Goal: Task Accomplishment & Management: Complete application form

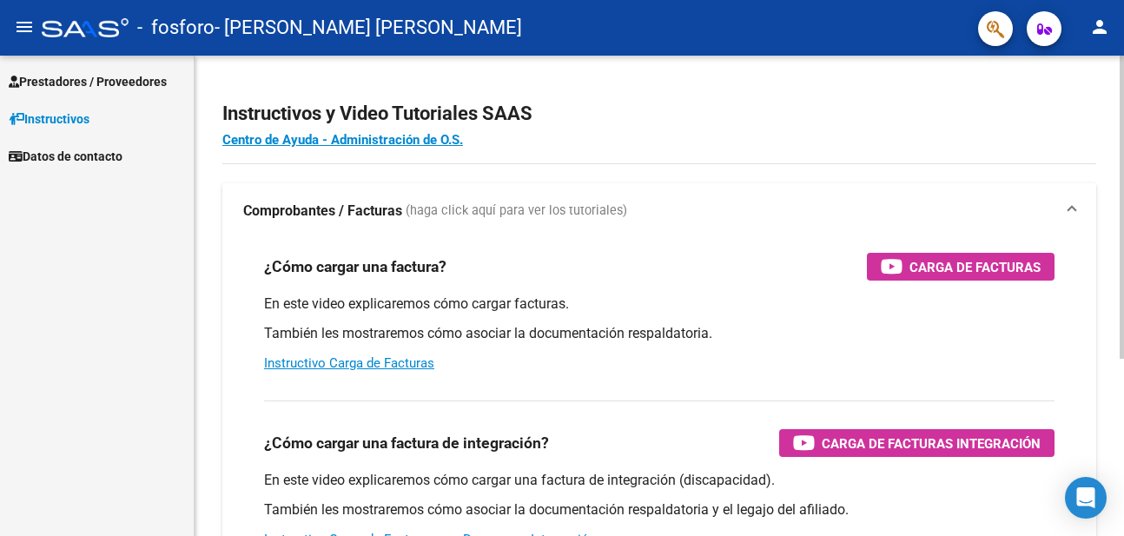
click at [266, 222] on mat-expansion-panel-header "Comprobantes / Facturas (haga click aquí para ver los tutoriales)" at bounding box center [659, 211] width 874 height 56
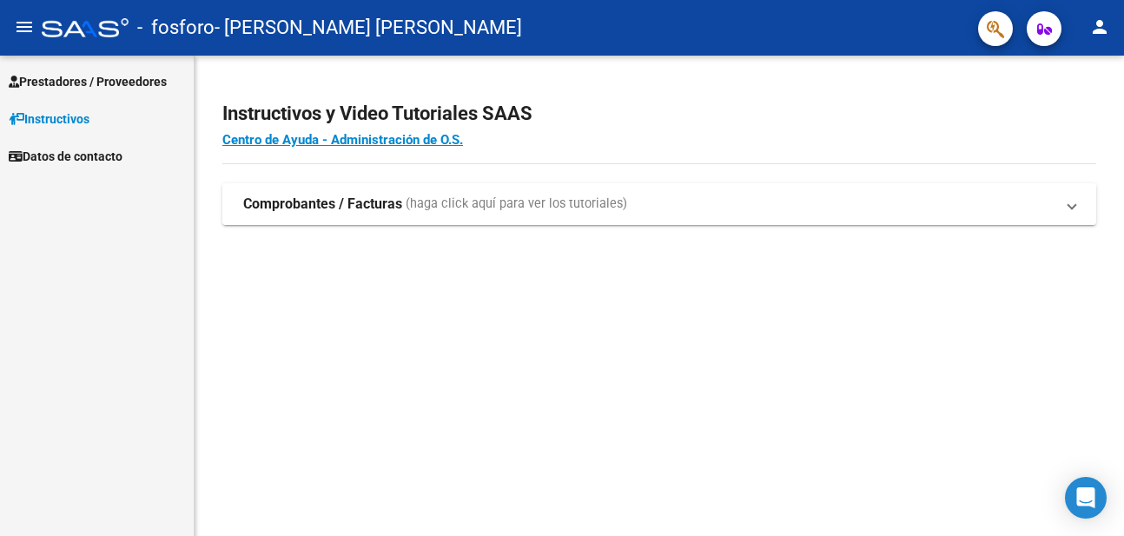
click at [266, 222] on mat-expansion-panel-header "Comprobantes / Facturas (haga click aquí para ver los tutoriales)" at bounding box center [659, 204] width 874 height 42
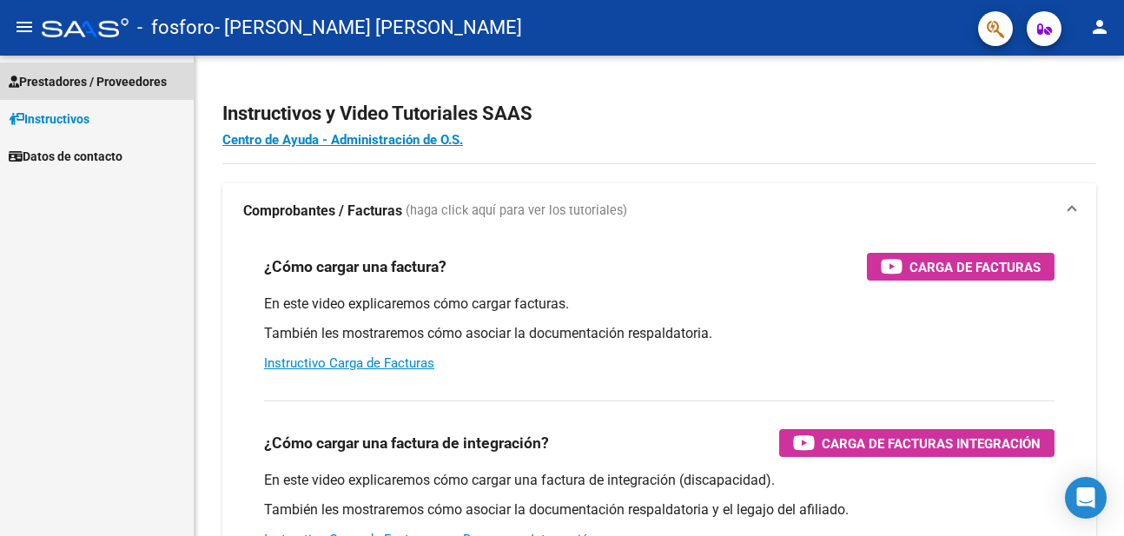
click at [103, 79] on span "Prestadores / Proveedores" at bounding box center [88, 81] width 158 height 19
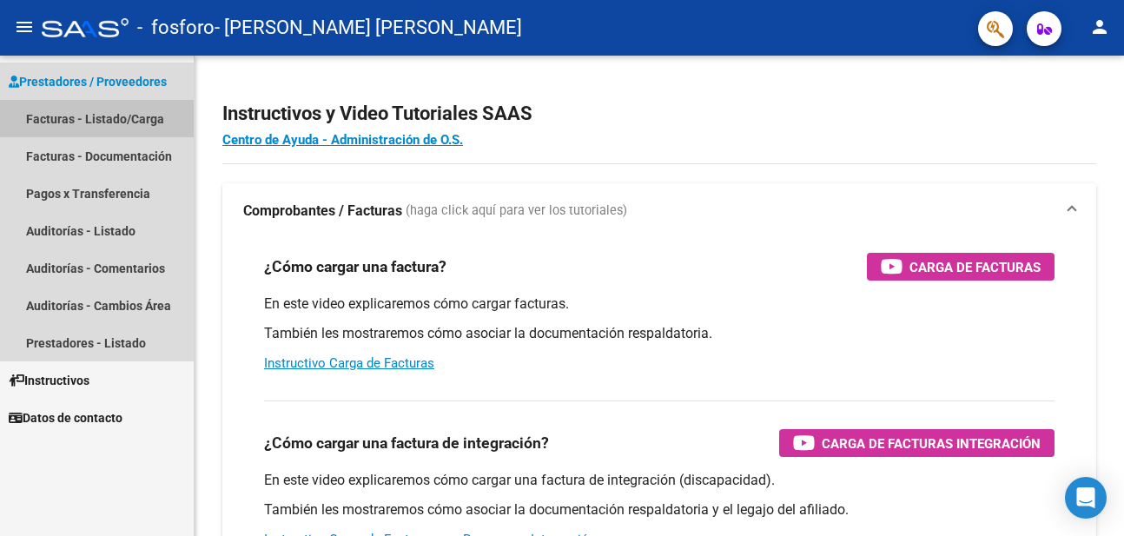
click at [97, 121] on link "Facturas - Listado/Carga" at bounding box center [97, 118] width 194 height 37
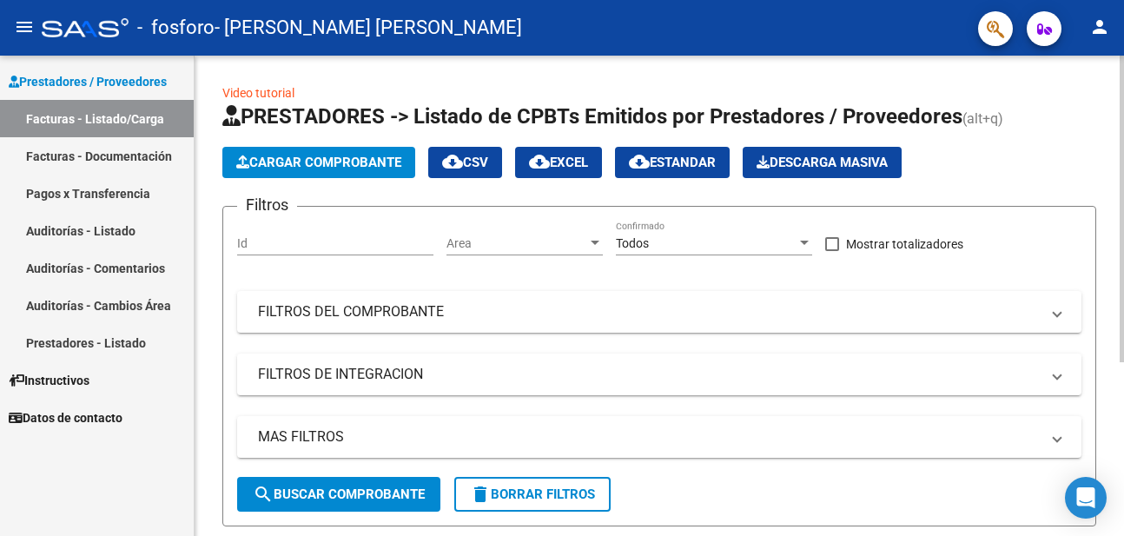
click at [400, 178] on app-list-header "PRESTADORES -> Listado de CPBTs Emitidos por Prestadores / Proveedores (alt+q) …" at bounding box center [659, 315] width 874 height 424
click at [410, 171] on button "Cargar Comprobante" at bounding box center [318, 162] width 193 height 31
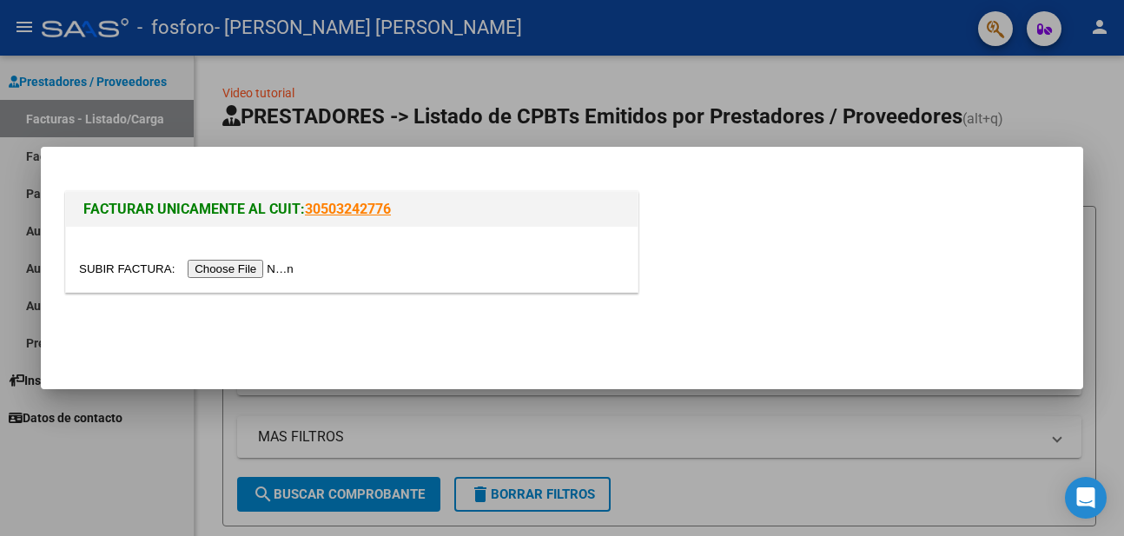
click at [192, 268] on input "file" at bounding box center [189, 269] width 220 height 18
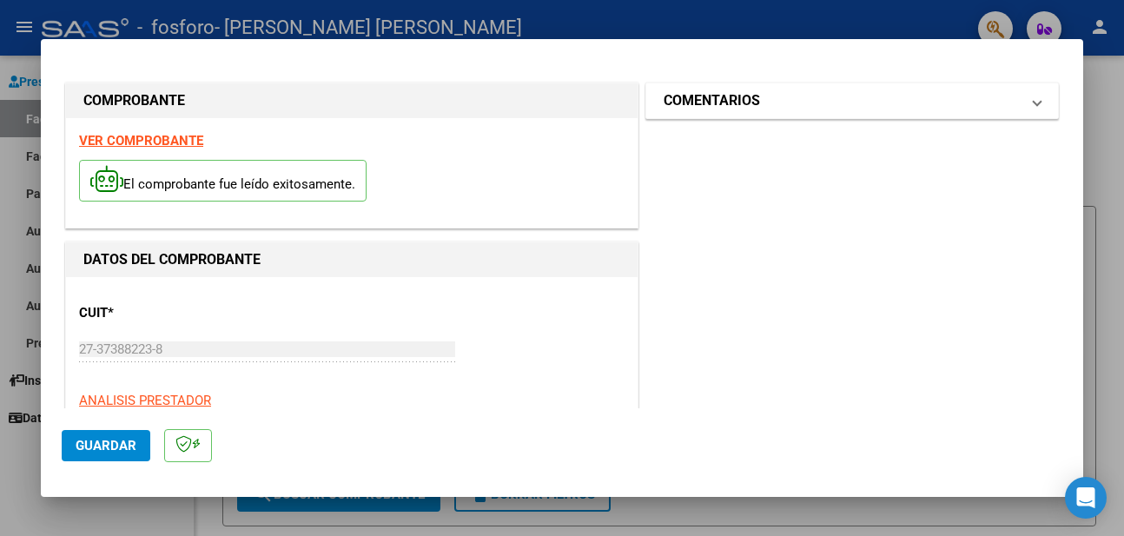
click at [715, 102] on h1 "COMENTARIOS" at bounding box center [712, 100] width 96 height 21
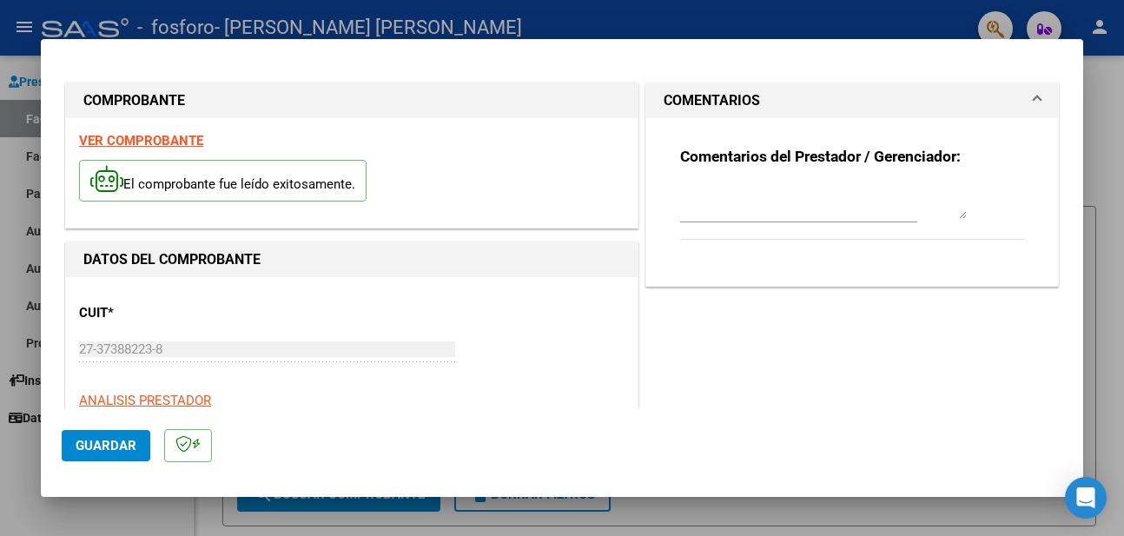
click at [692, 115] on mat-expansion-panel-header "COMENTARIOS" at bounding box center [852, 100] width 412 height 35
click at [96, 435] on button "Guardar" at bounding box center [106, 445] width 89 height 31
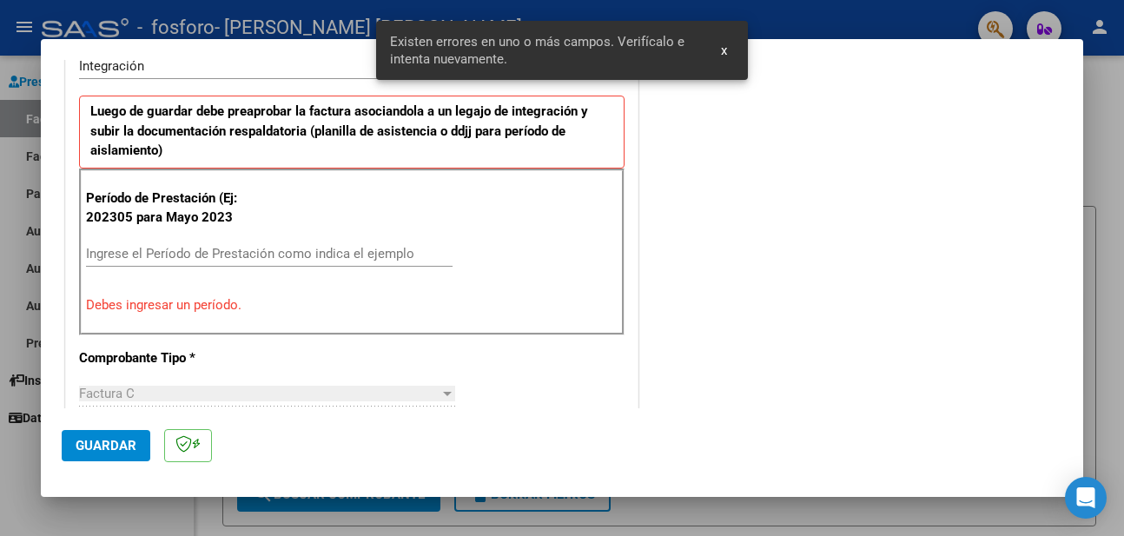
scroll to position [418, 0]
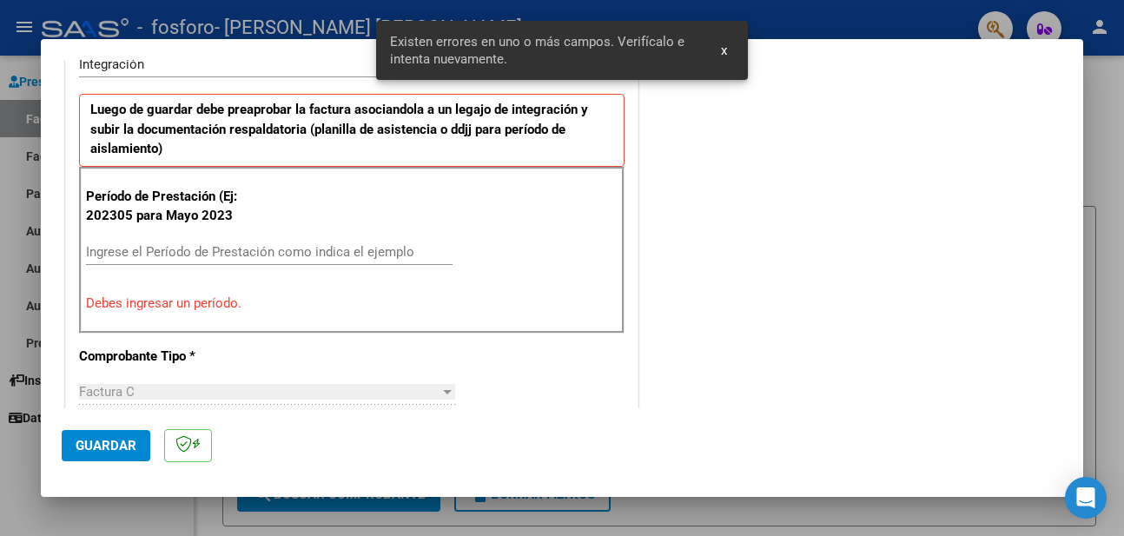
click at [175, 249] on input "Ingrese el Período de Prestación como indica el ejemplo" at bounding box center [269, 252] width 367 height 16
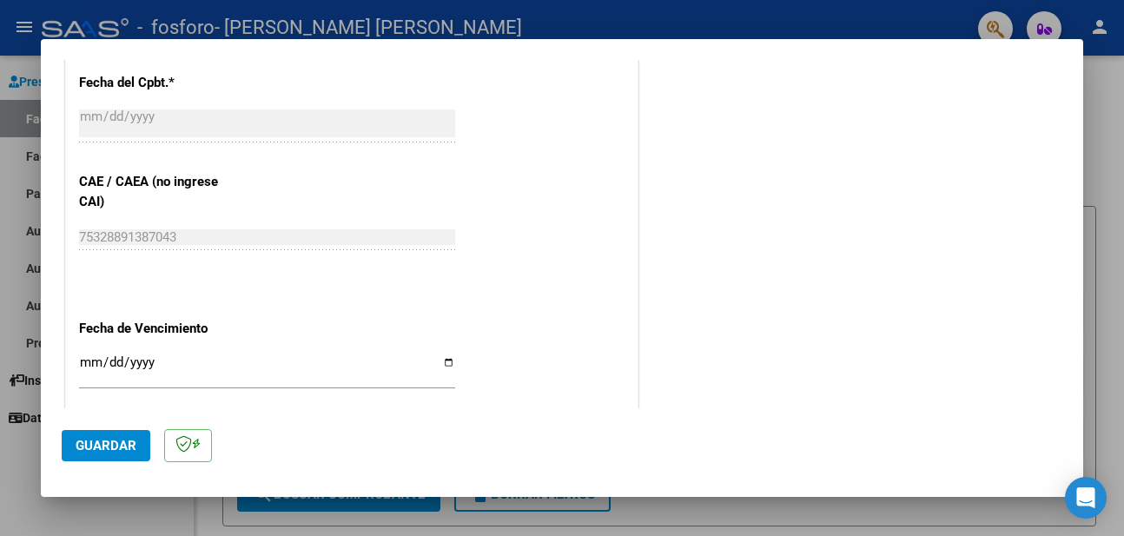
scroll to position [1043, 0]
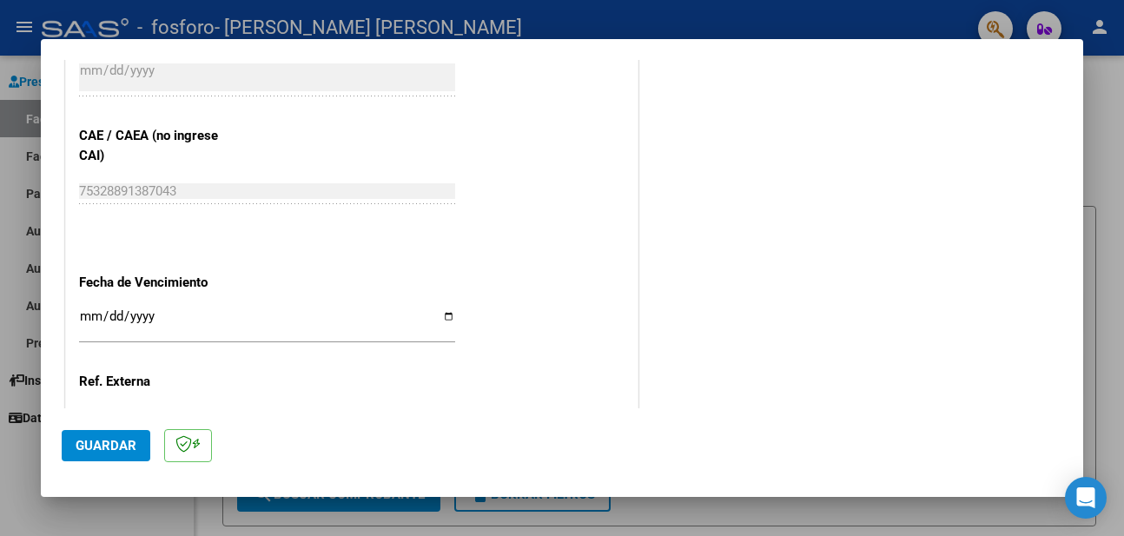
type input "202507"
click at [114, 315] on input "Ingresar la fecha" at bounding box center [267, 323] width 376 height 28
click at [123, 338] on div "Ingresar la fecha" at bounding box center [267, 323] width 376 height 37
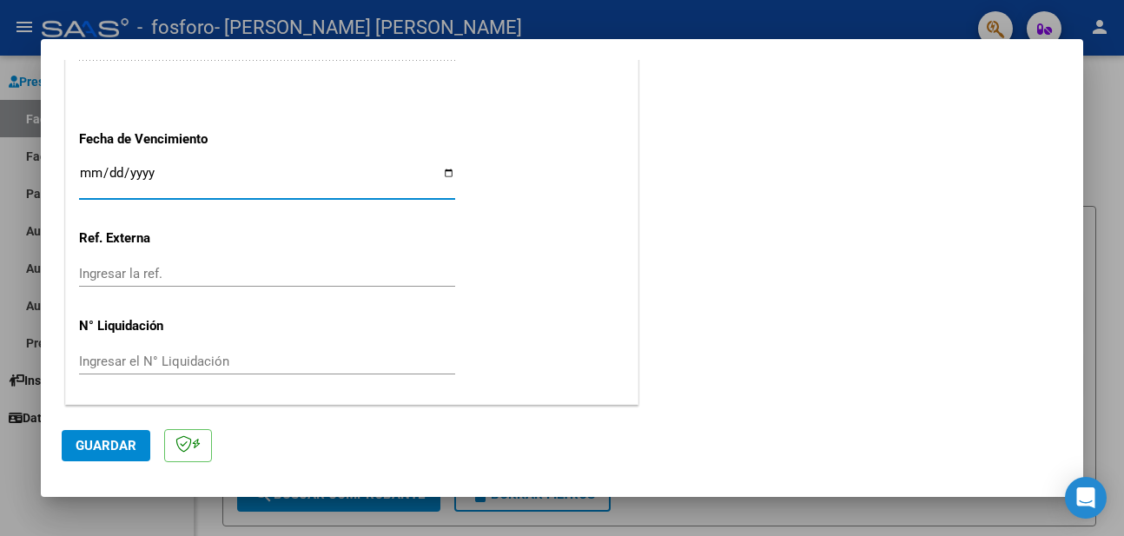
scroll to position [1082, 0]
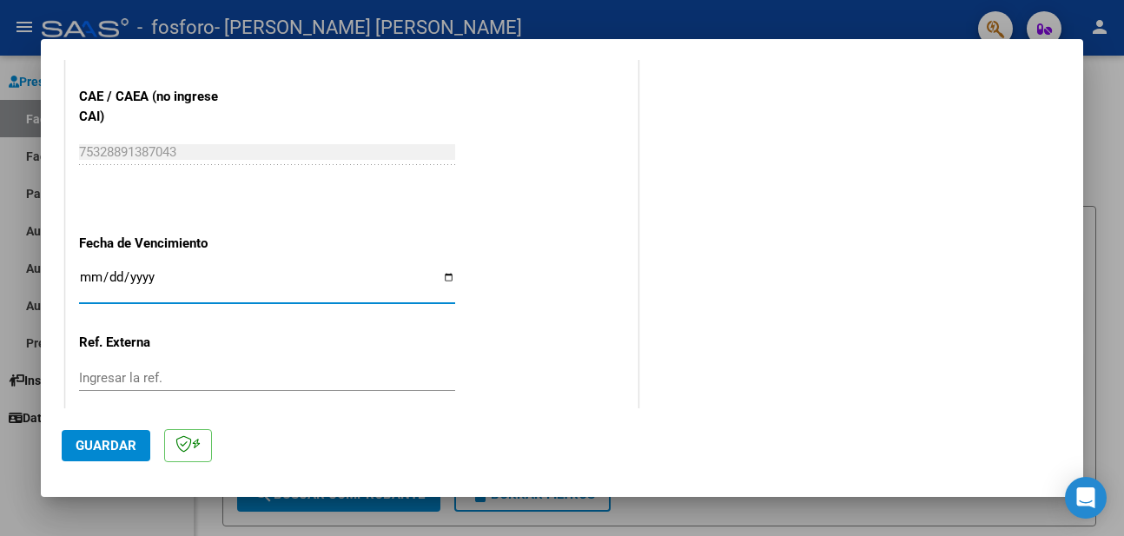
click at [105, 276] on input "Ingresar la fecha" at bounding box center [267, 284] width 376 height 28
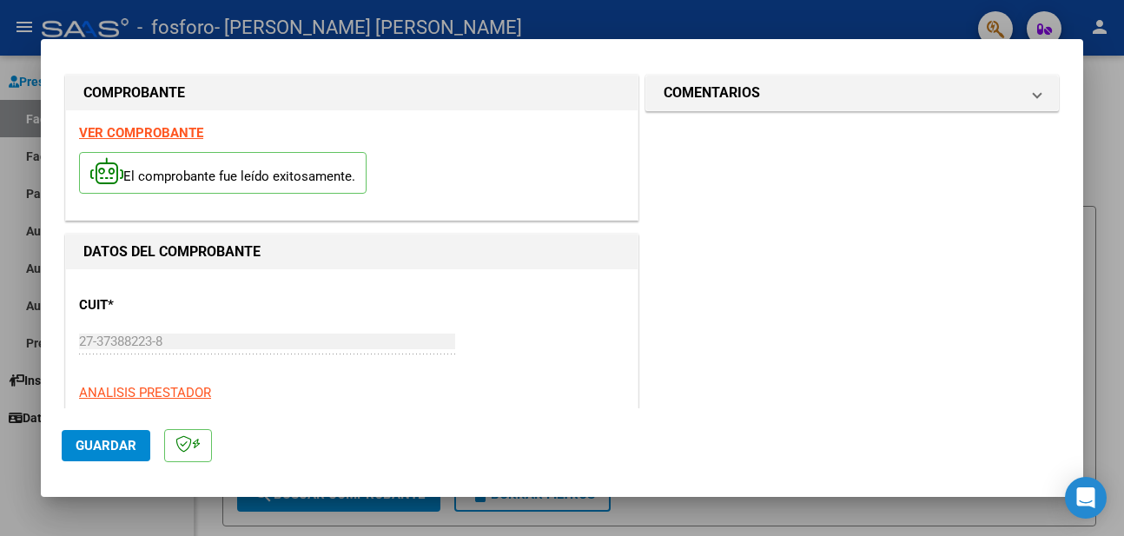
scroll to position [0, 0]
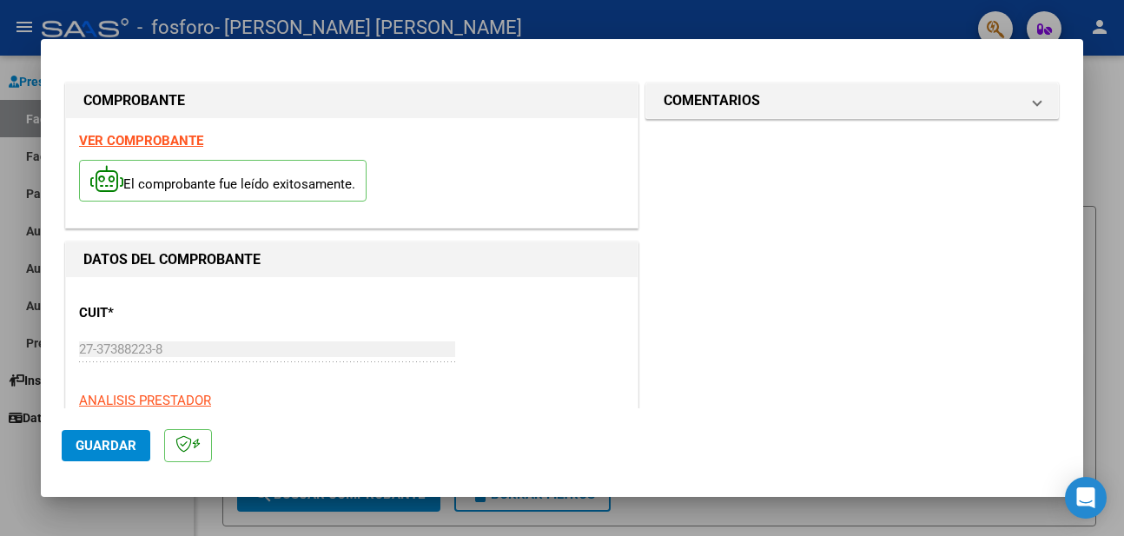
click at [165, 136] on strong "VER COMPROBANTE" at bounding box center [141, 141] width 124 height 16
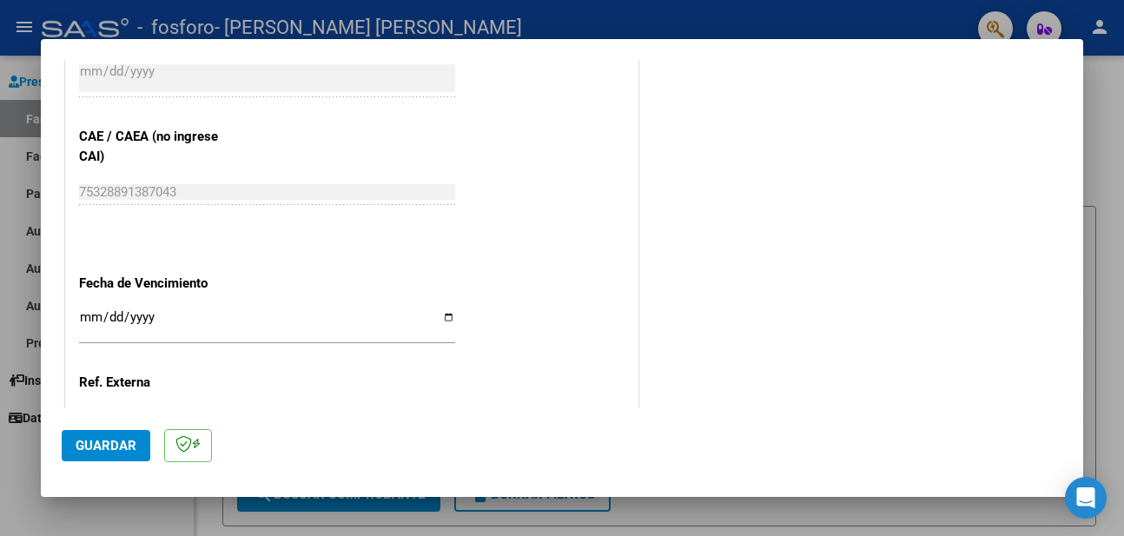
scroll to position [1147, 0]
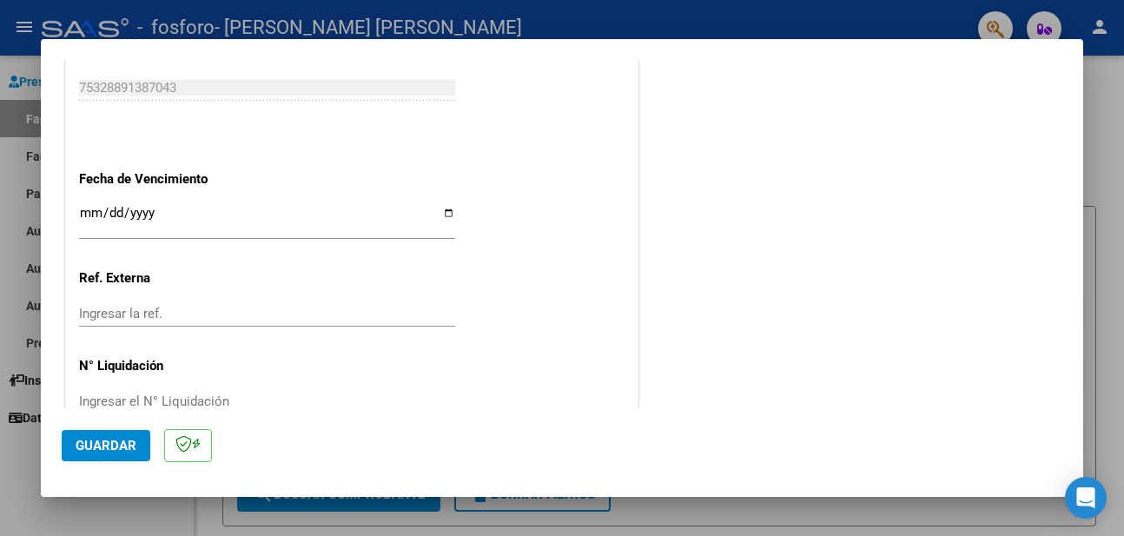
click at [91, 203] on div "Ingresar la fecha" at bounding box center [267, 220] width 376 height 37
click at [96, 214] on input "Ingresar la fecha" at bounding box center [267, 220] width 376 height 28
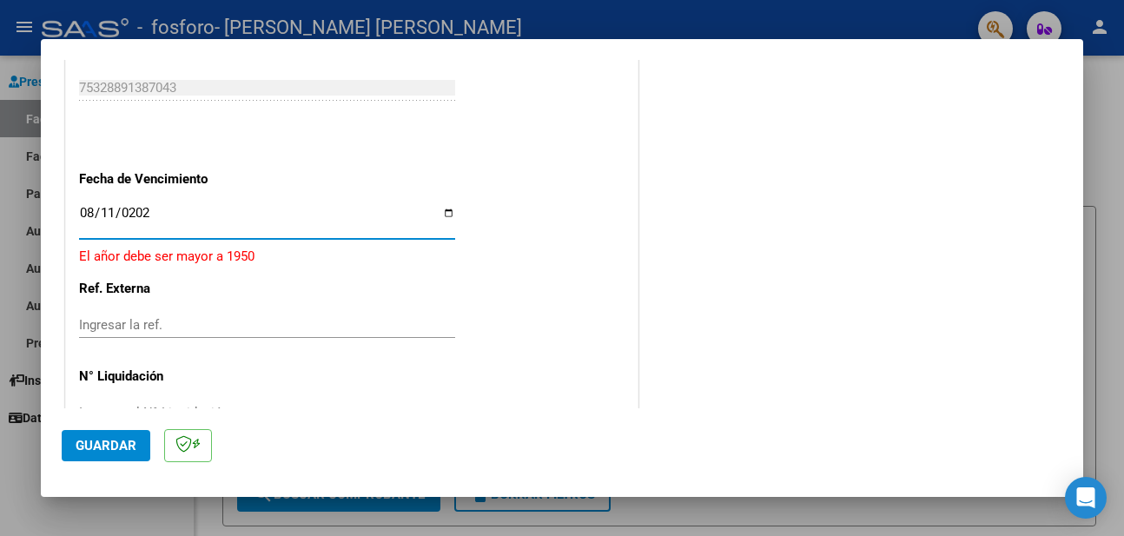
type input "[DATE]"
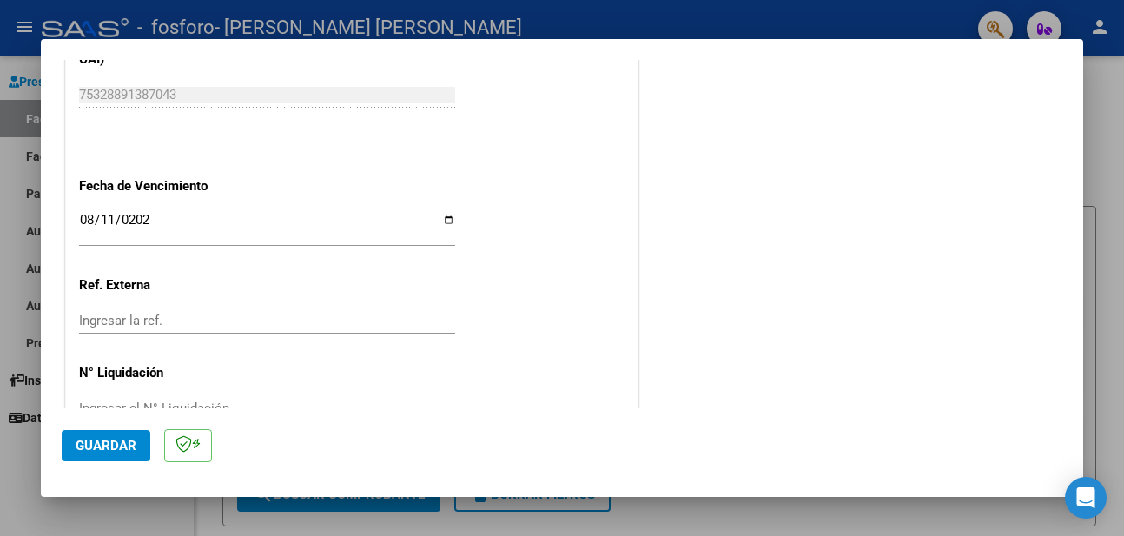
scroll to position [1187, 0]
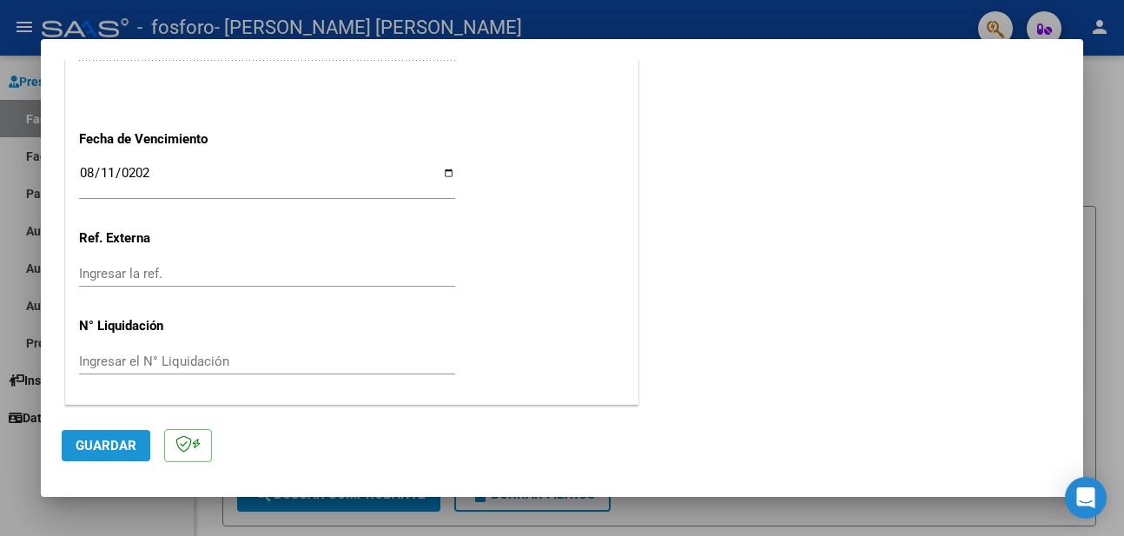
click at [121, 447] on span "Guardar" at bounding box center [106, 446] width 61 height 16
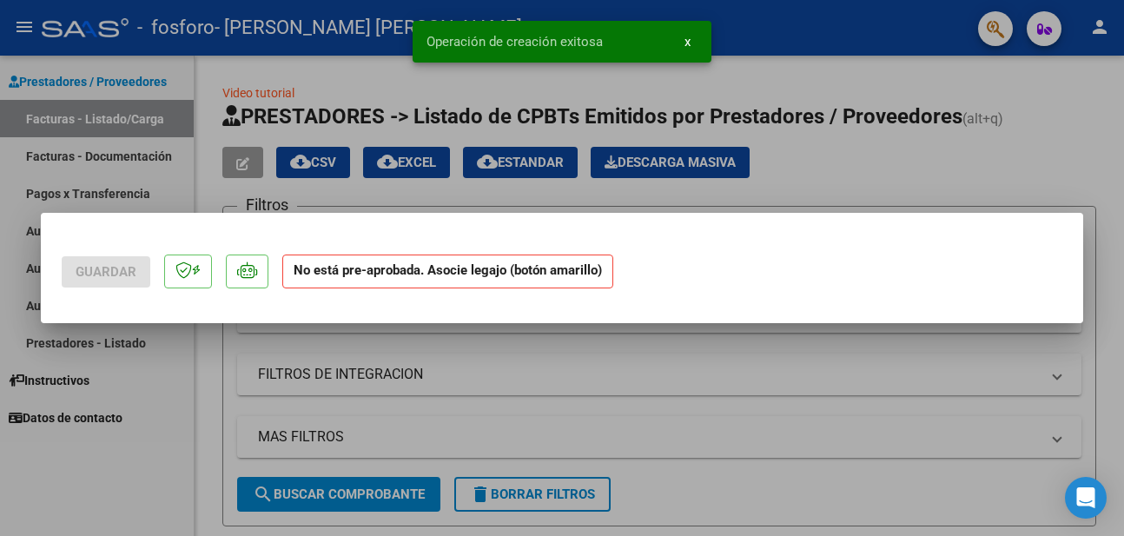
scroll to position [0, 0]
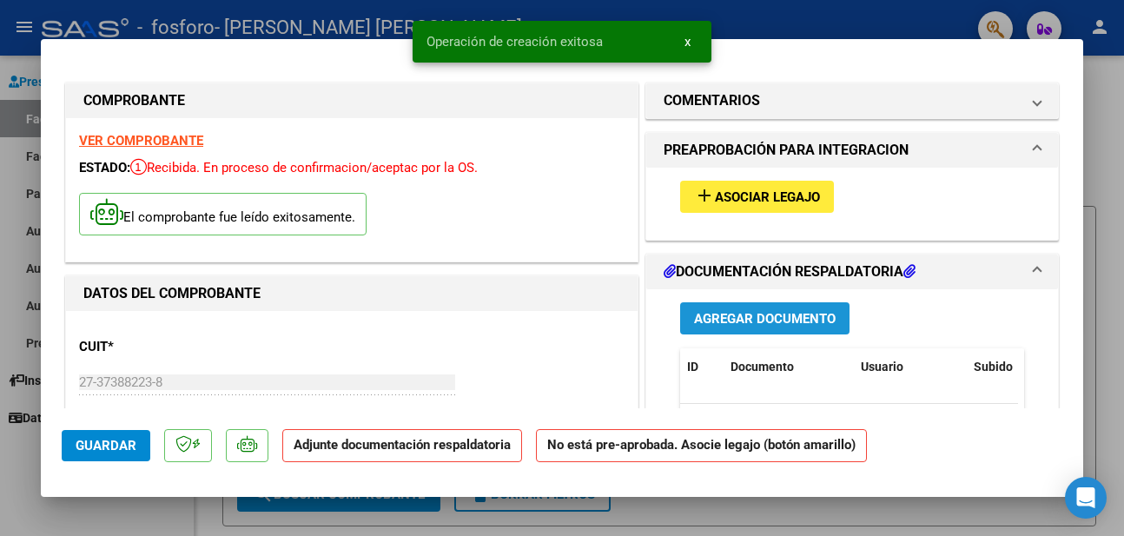
click at [788, 331] on button "Agregar Documento" at bounding box center [764, 318] width 169 height 32
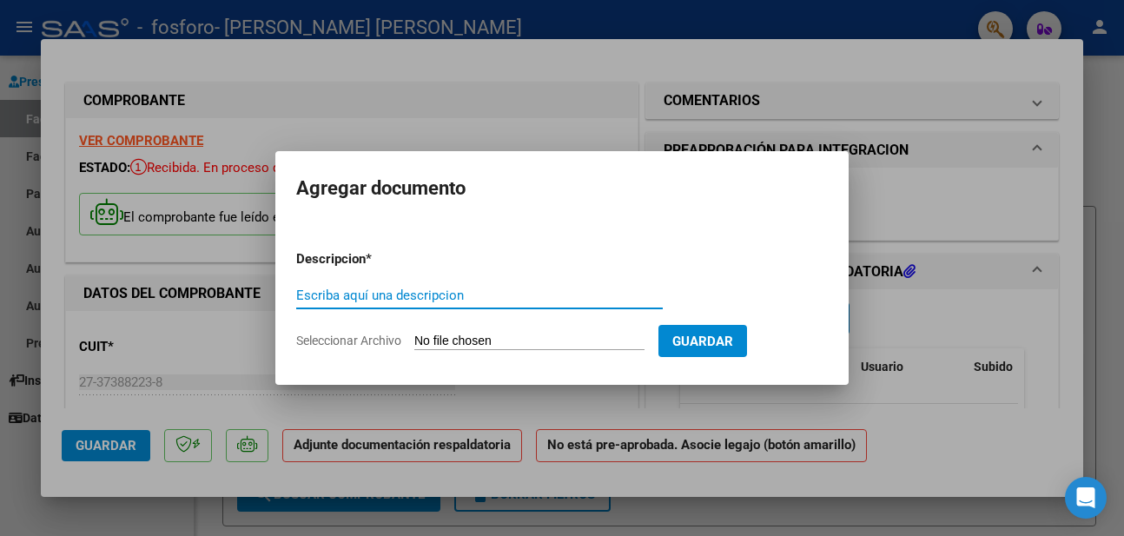
click at [412, 289] on input "Escriba aquí una descripcion" at bounding box center [479, 296] width 367 height 16
type input "Planilla asistencia"
click at [434, 346] on input "Seleccionar Archivo" at bounding box center [529, 342] width 230 height 17
type input "C:\fakepath\4. Planilla asistencia [PERSON_NAME].pdf"
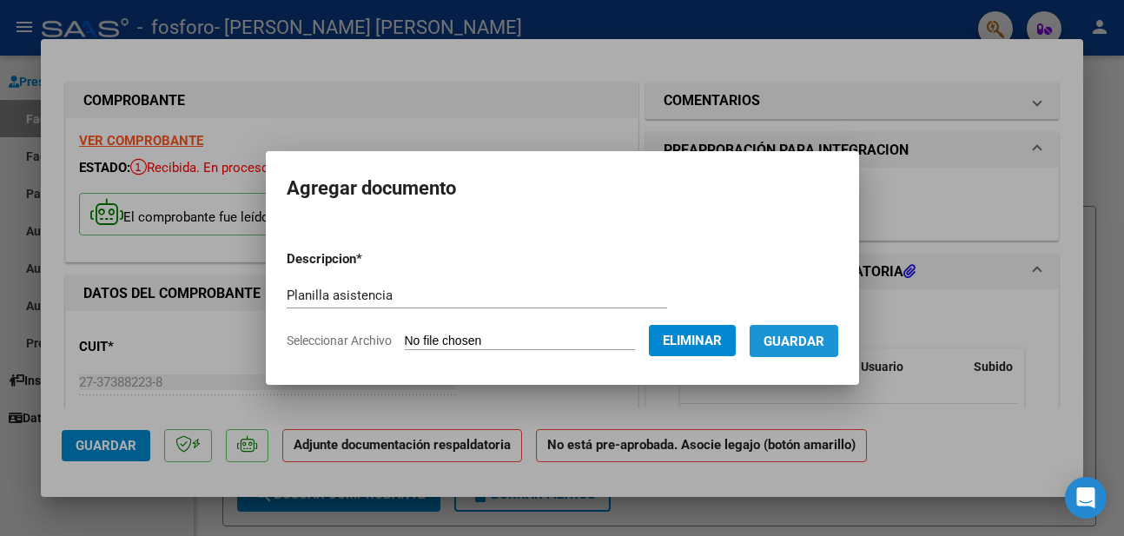
click at [784, 333] on span "Guardar" at bounding box center [794, 341] width 61 height 16
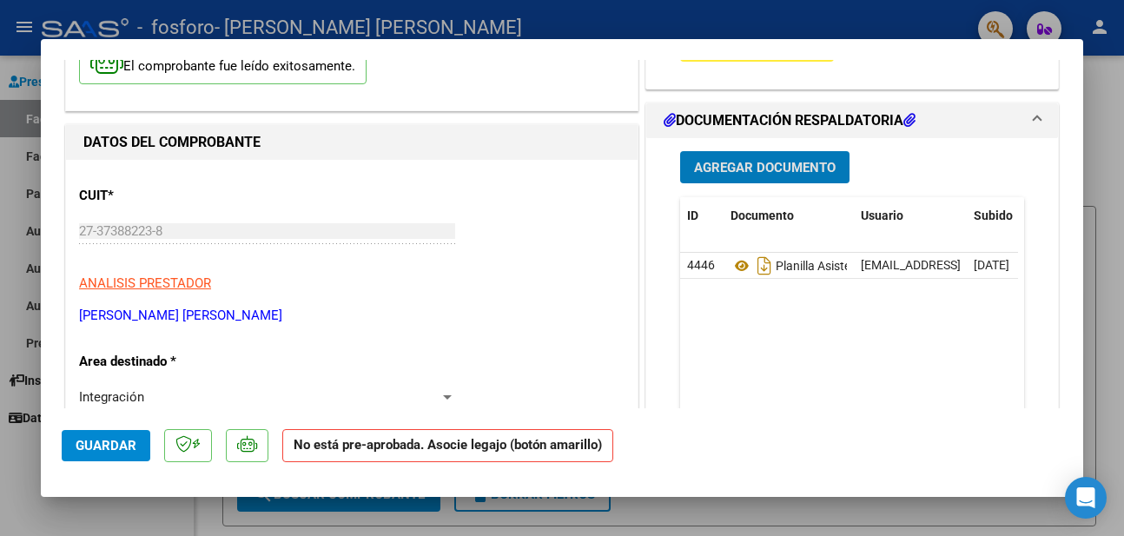
scroll to position [104, 0]
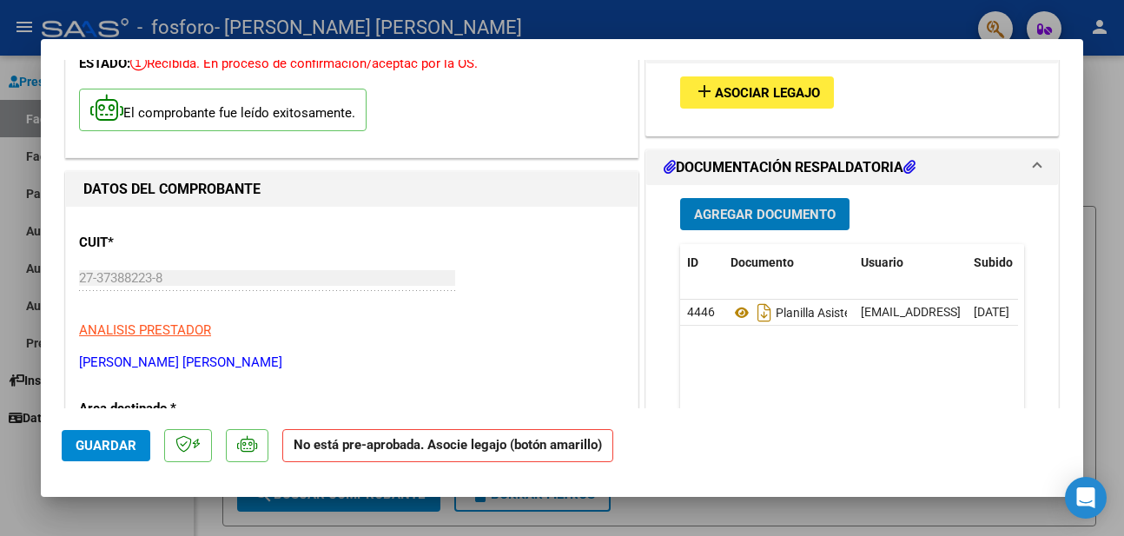
click at [746, 215] on span "Agregar Documento" at bounding box center [765, 215] width 142 height 16
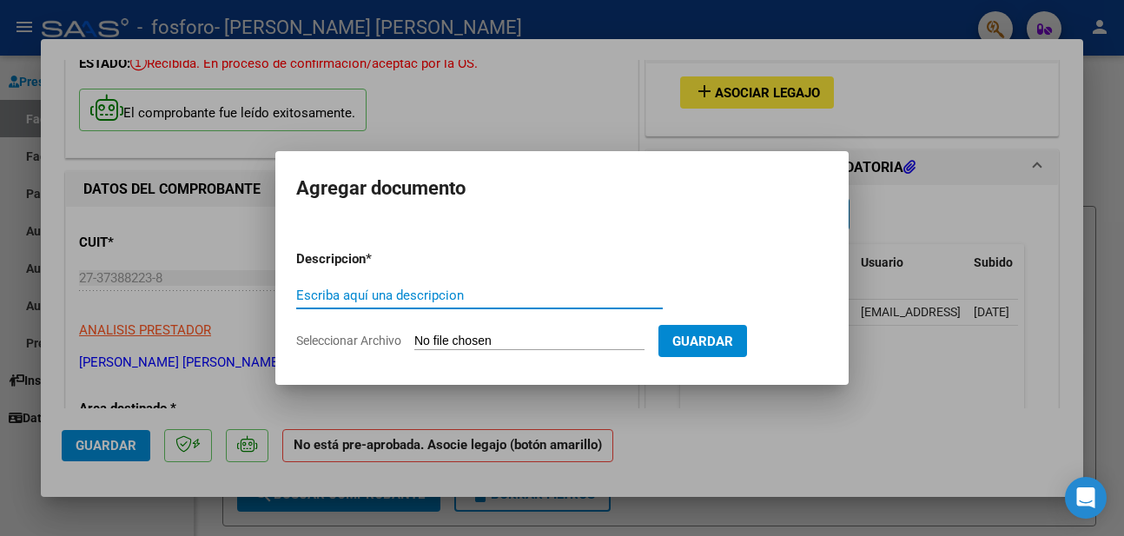
type input "U"
type input "a"
type input "Autorizacion"
click at [735, 364] on mat-dialog-container "Agregar documento Descripcion * Autorizacion Escriba aquí una descripcion Selec…" at bounding box center [561, 267] width 573 height 233
click at [727, 351] on button "Guardar" at bounding box center [702, 341] width 89 height 32
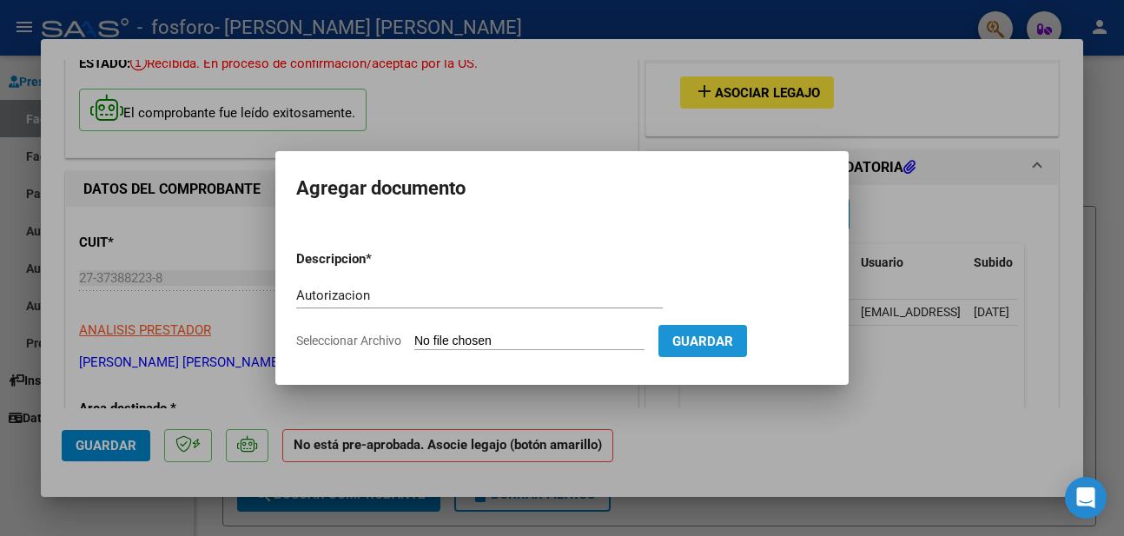
click at [727, 347] on span "Guardar" at bounding box center [702, 342] width 61 height 16
click at [306, 349] on form "Descripcion * Autorizacion Escriba aquí una descripcion Seleccionar Archivo Gua…" at bounding box center [562, 299] width 532 height 127
click at [427, 343] on input "Seleccionar Archivo" at bounding box center [529, 342] width 230 height 17
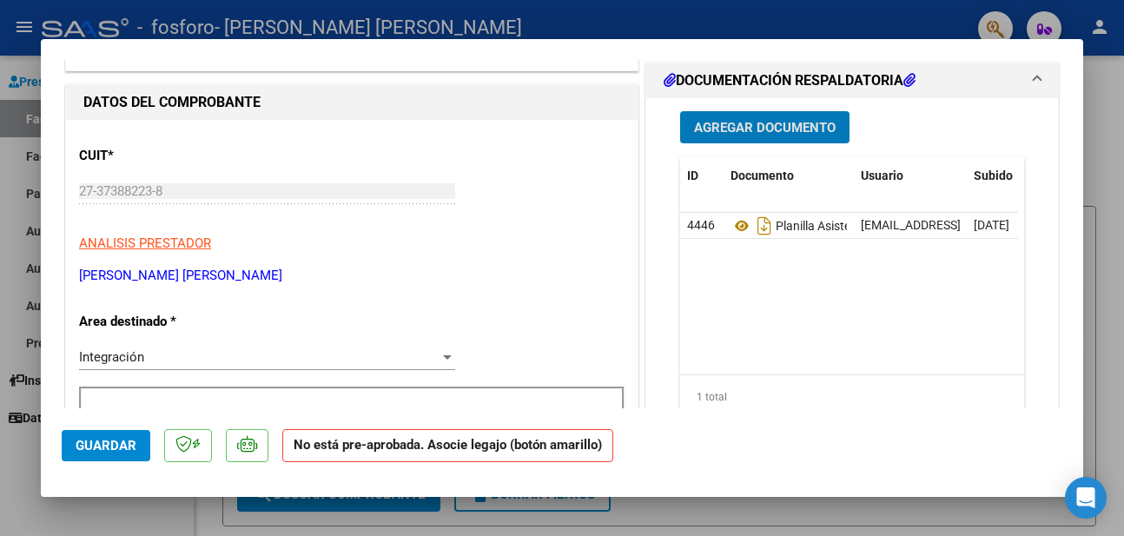
scroll to position [313, 0]
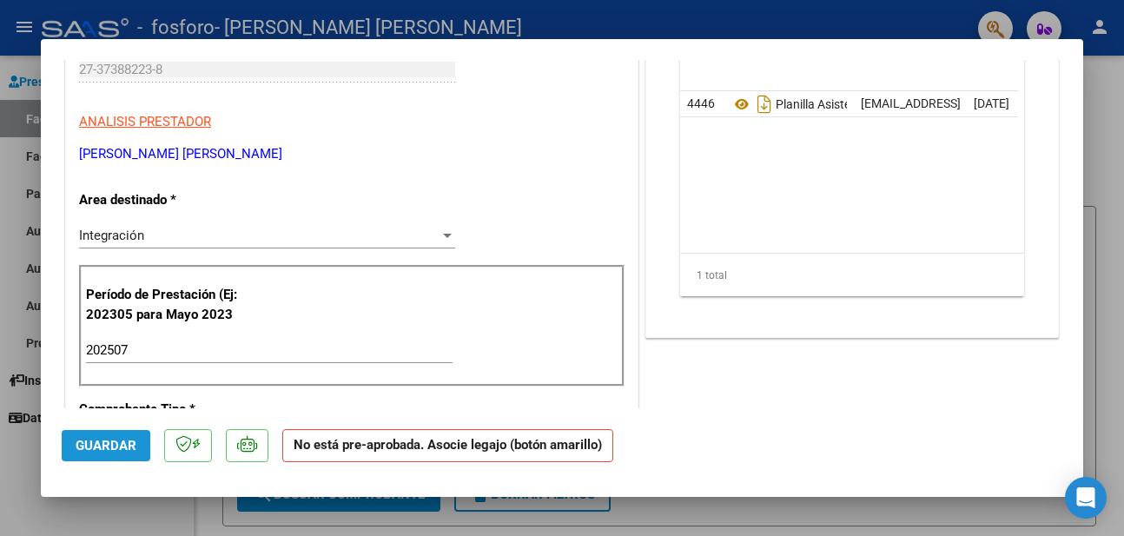
click at [92, 460] on button "Guardar" at bounding box center [106, 445] width 89 height 31
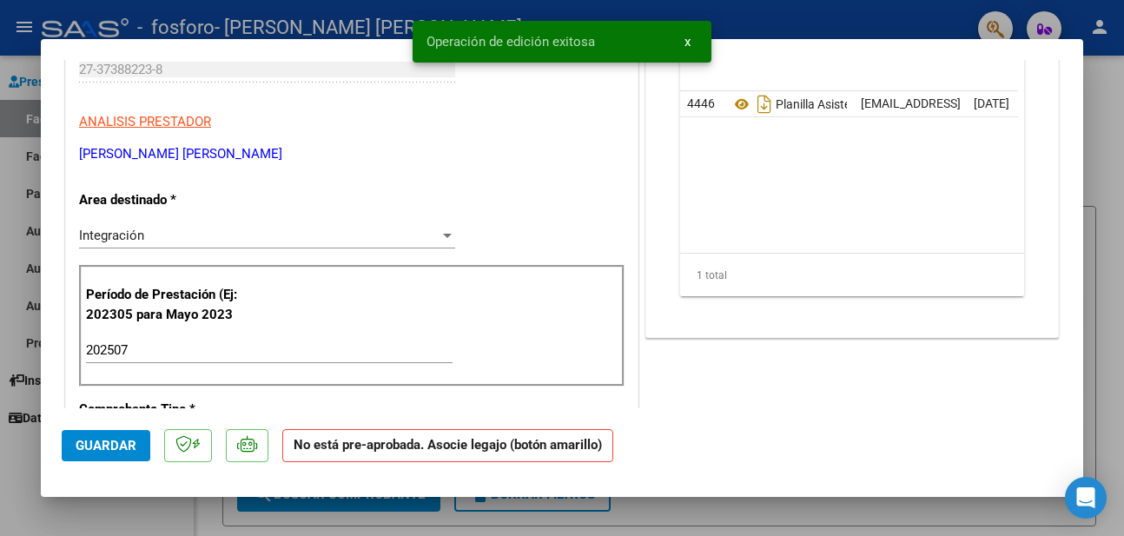
click at [458, 454] on strong "No está pre-aprobada. Asocie legajo (botón amarillo)" at bounding box center [447, 446] width 331 height 34
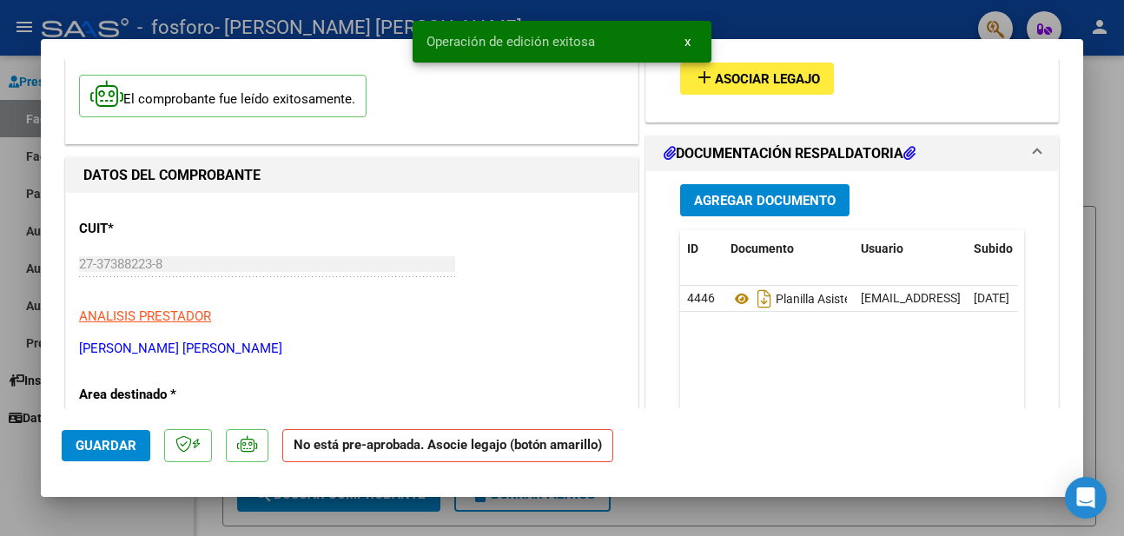
scroll to position [104, 0]
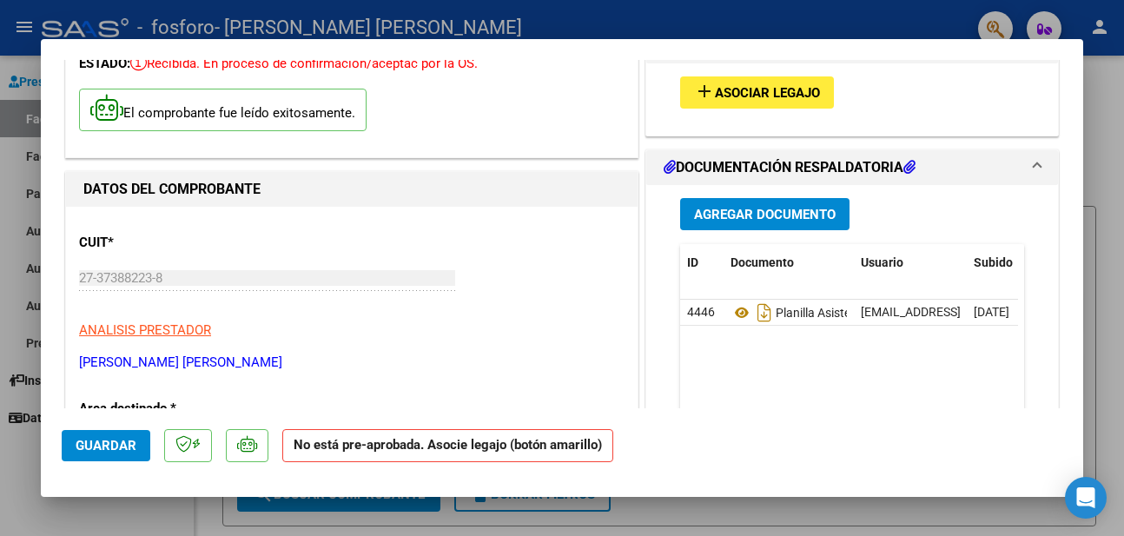
click at [1123, 129] on div at bounding box center [562, 268] width 1124 height 536
type input "$ 0,00"
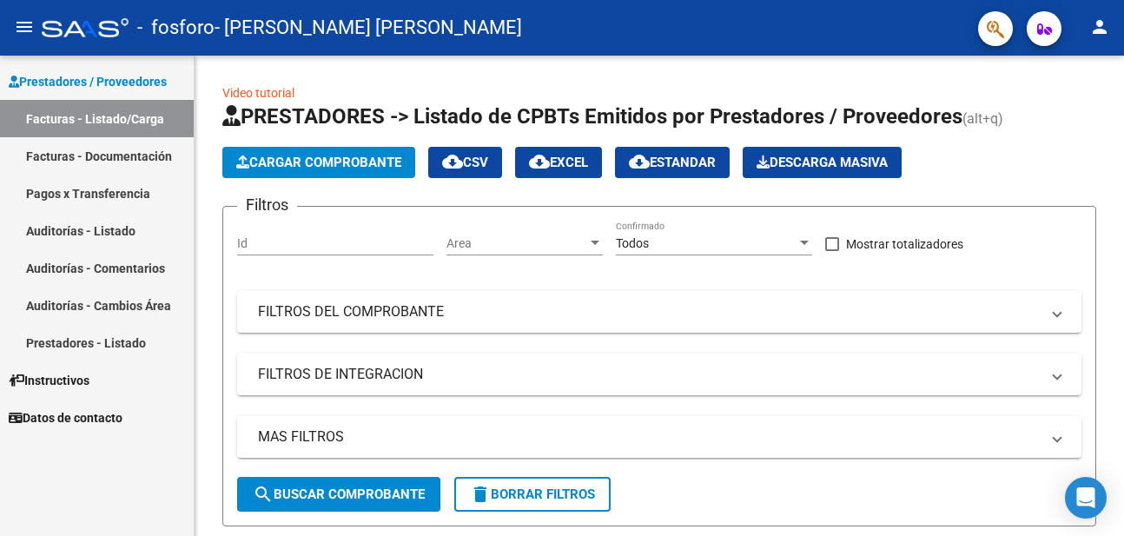
click at [58, 161] on link "Facturas - Documentación" at bounding box center [97, 155] width 194 height 37
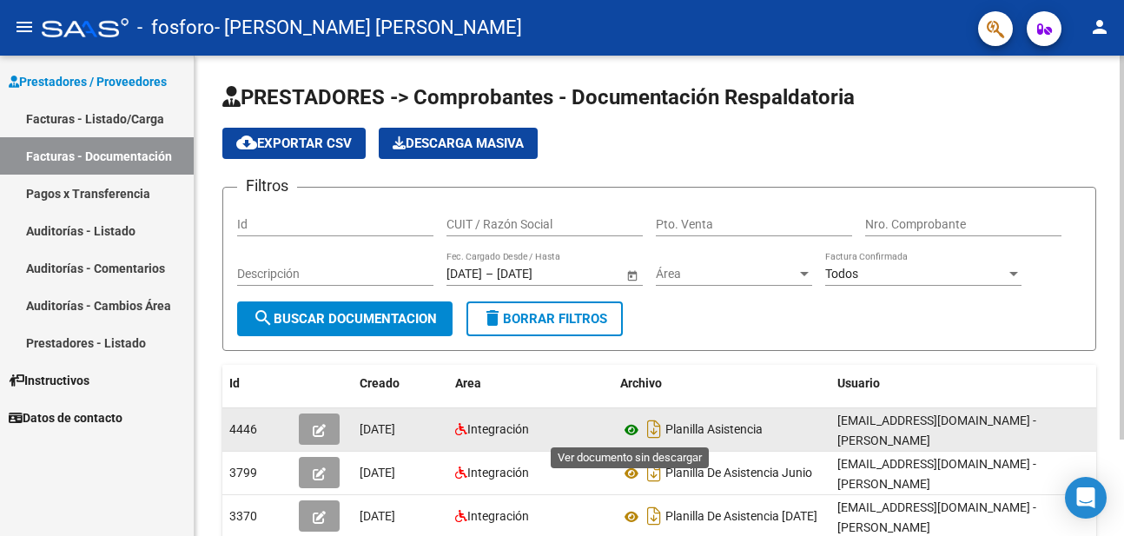
click at [633, 437] on icon at bounding box center [631, 430] width 23 height 21
